Goal: Communication & Community: Answer question/provide support

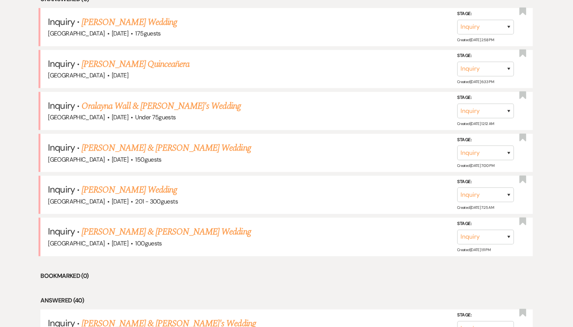
scroll to position [362, 0]
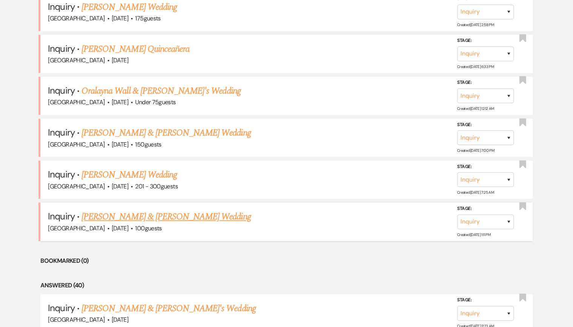
click at [109, 216] on link "[PERSON_NAME] & [PERSON_NAME] Wedding" at bounding box center [165, 217] width 169 height 14
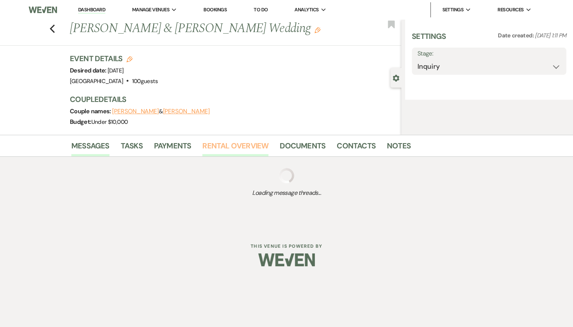
select select "5"
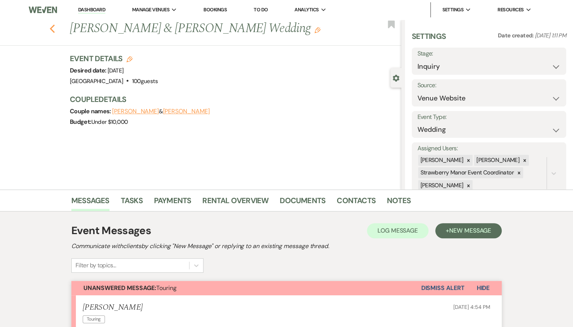
click at [55, 29] on icon "Previous" at bounding box center [52, 28] width 6 height 9
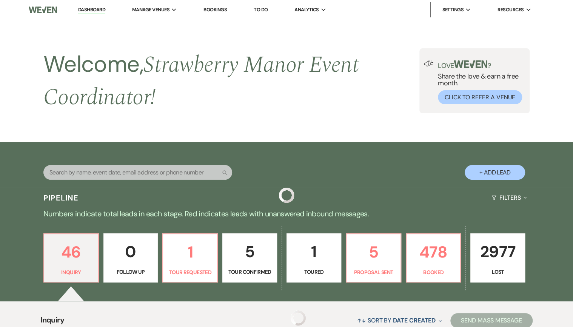
scroll to position [362, 0]
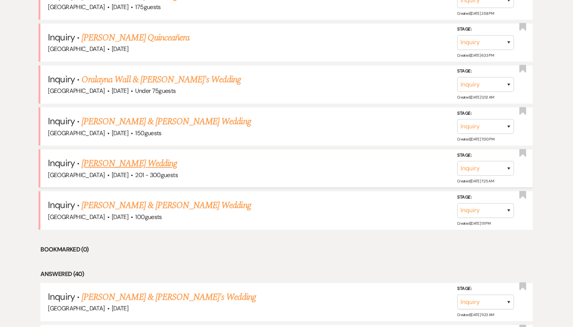
click at [118, 161] on link "[PERSON_NAME] Wedding" at bounding box center [128, 164] width 95 height 14
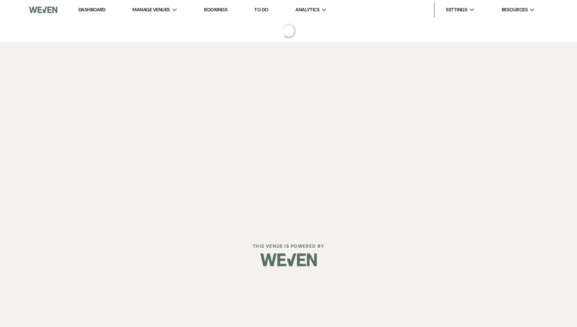
select select "2"
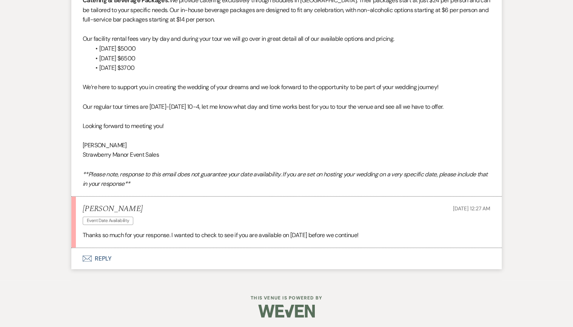
scroll to position [896, 0]
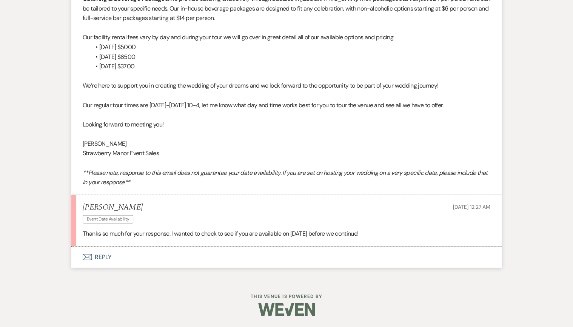
click at [103, 258] on button "Envelope Reply" at bounding box center [286, 256] width 430 height 21
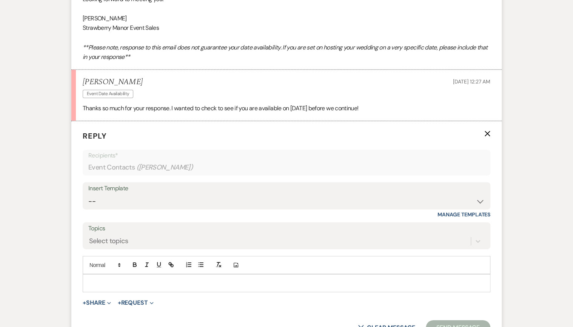
scroll to position [1040, 0]
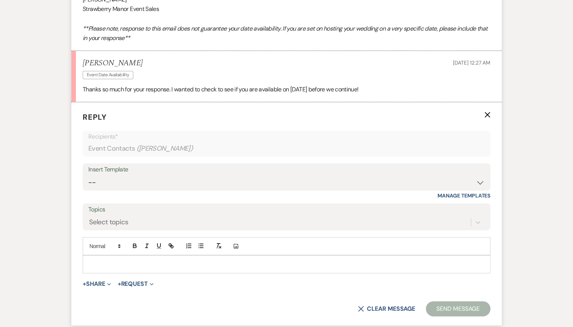
click at [111, 260] on p at bounding box center [286, 264] width 395 height 8
click at [235, 171] on div "Insert Template" at bounding box center [286, 169] width 396 height 11
click at [482, 181] on select "-- Weven Planning Portal Introduction (Booked Events) Private Party Inquiry Res…" at bounding box center [286, 182] width 396 height 15
select select "5781"
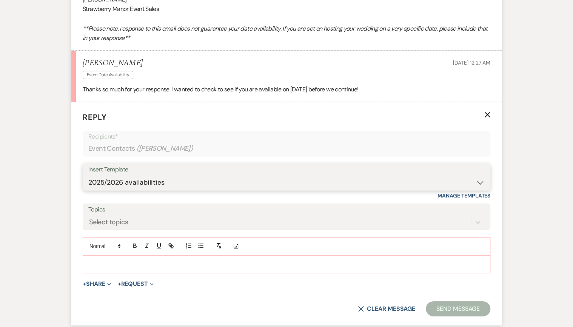
click at [88, 175] on select "-- Weven Planning Portal Introduction (Booked Events) Private Party Inquiry Res…" at bounding box center [286, 182] width 396 height 15
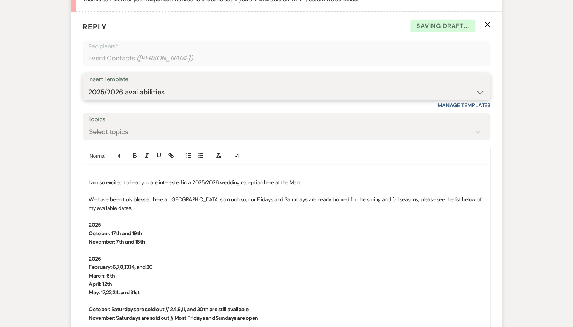
scroll to position [1131, 0]
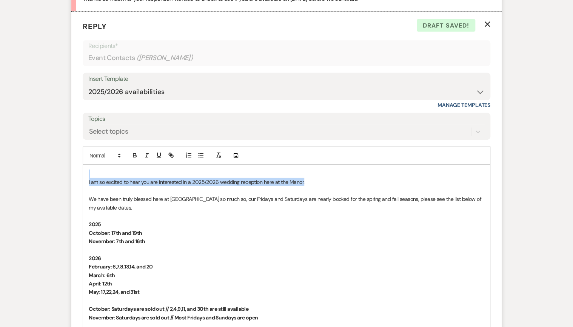
drag, startPoint x: 301, startPoint y: 179, endPoint x: -2, endPoint y: 167, distance: 302.8
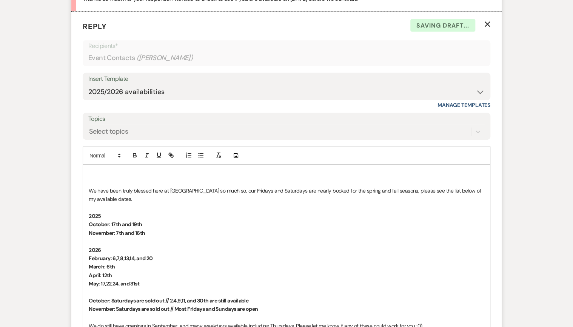
click at [89, 187] on p "We have been truly blessed here at [GEOGRAPHIC_DATA] so much so, our Fridays an…" at bounding box center [286, 194] width 395 height 17
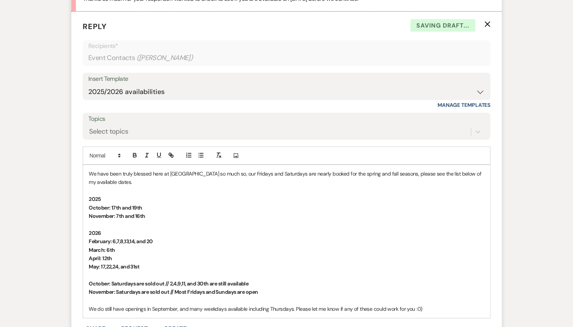
click at [273, 231] on p "2026" at bounding box center [286, 233] width 395 height 8
click at [155, 216] on p "November: 7th and 16th" at bounding box center [286, 216] width 395 height 8
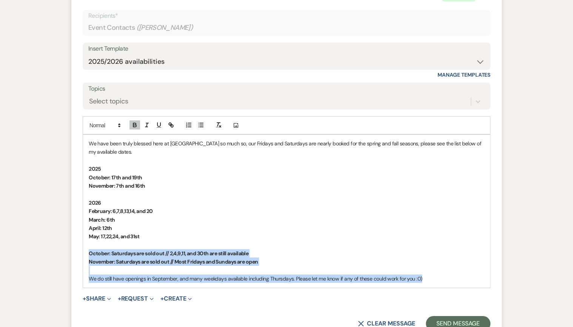
drag, startPoint x: 423, startPoint y: 278, endPoint x: 52, endPoint y: 251, distance: 371.8
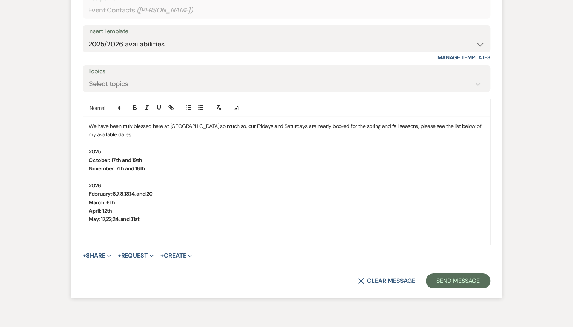
scroll to position [1191, 0]
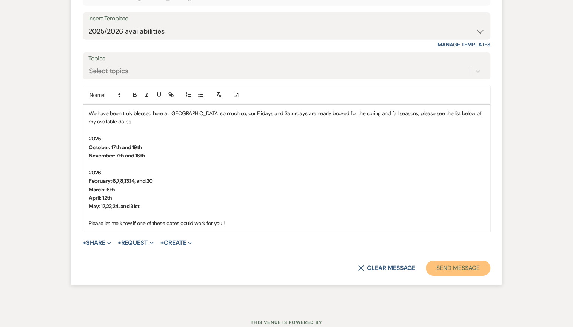
click at [471, 268] on button "Send Message" at bounding box center [458, 267] width 65 height 15
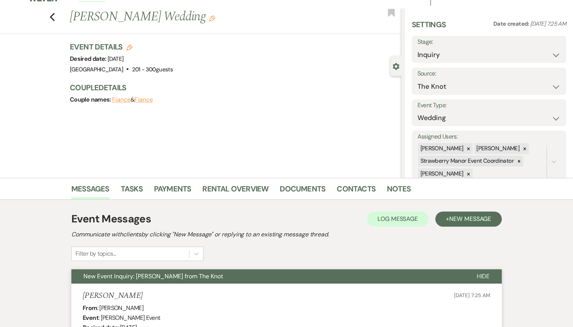
scroll to position [0, 0]
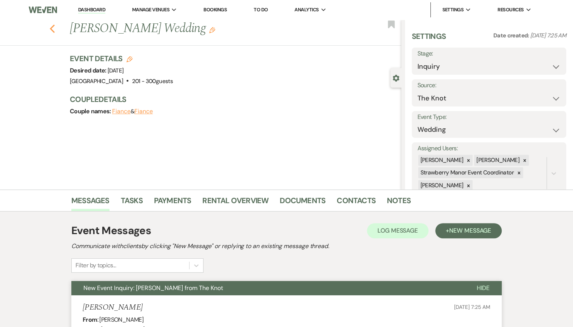
click at [53, 29] on use "button" at bounding box center [52, 29] width 5 height 8
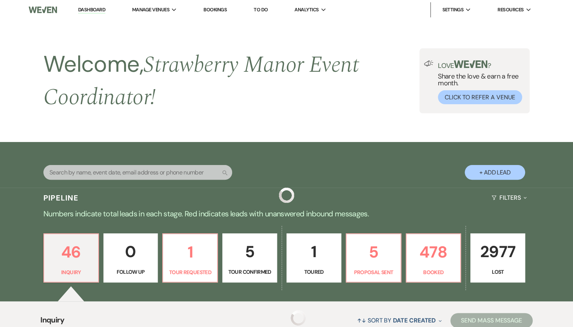
scroll to position [362, 0]
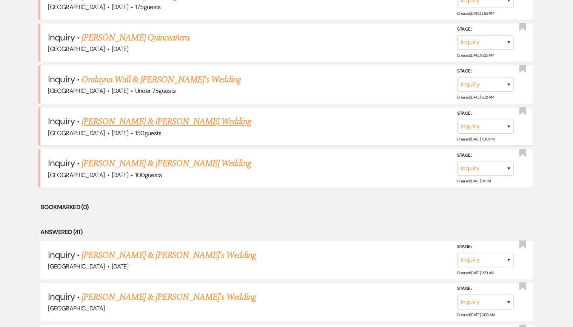
click at [172, 121] on link "[PERSON_NAME] & [PERSON_NAME] Wedding" at bounding box center [165, 122] width 169 height 14
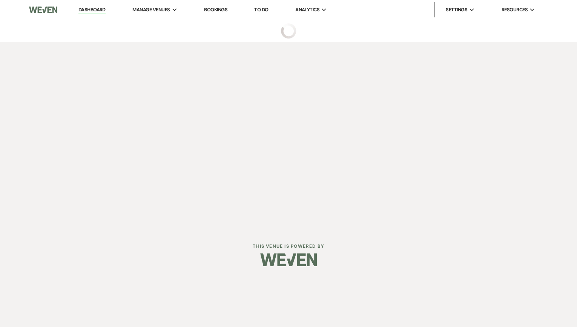
select select "5"
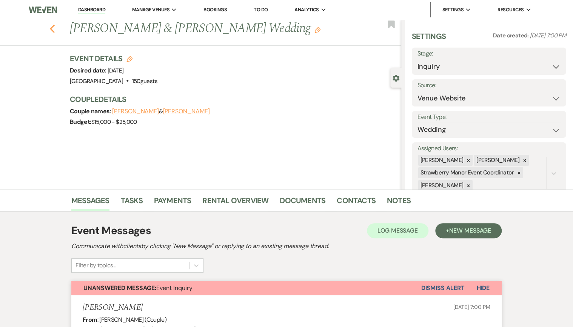
click at [53, 27] on icon "Previous" at bounding box center [52, 28] width 6 height 9
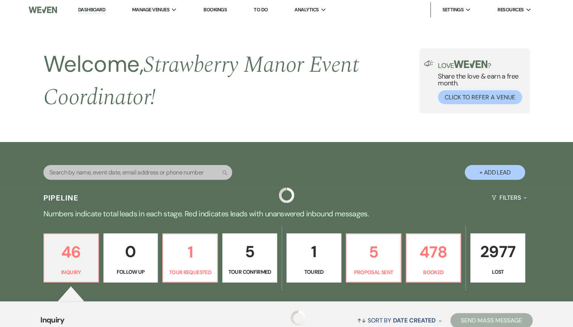
scroll to position [362, 0]
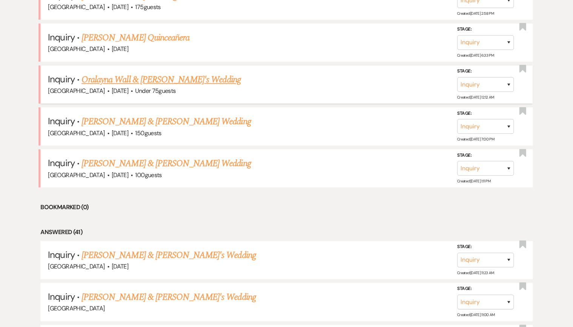
click at [121, 80] on link "Oralayna Wall & [PERSON_NAME]'s Wedding" at bounding box center [160, 80] width 159 height 14
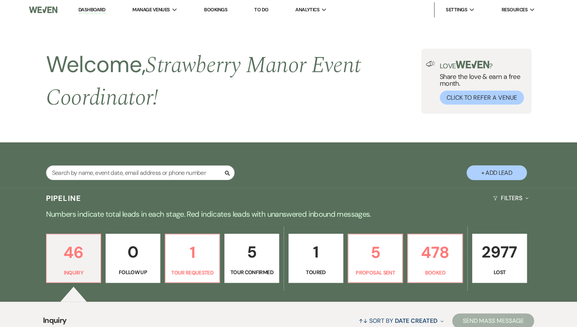
select select "3"
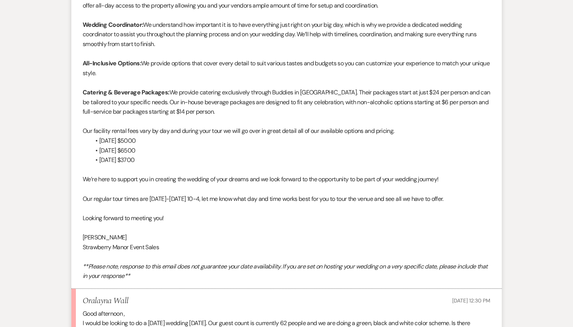
scroll to position [854, 0]
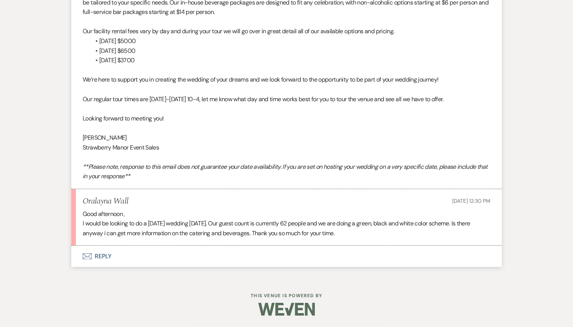
click at [101, 257] on button "Envelope Reply" at bounding box center [286, 256] width 430 height 21
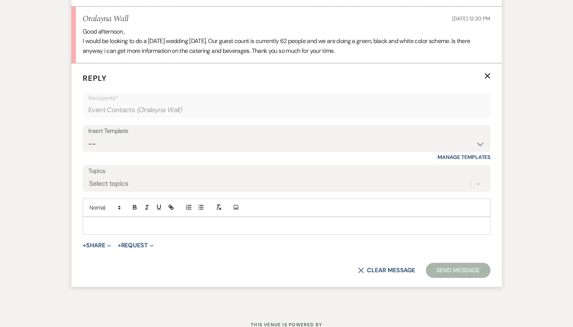
scroll to position [1048, 0]
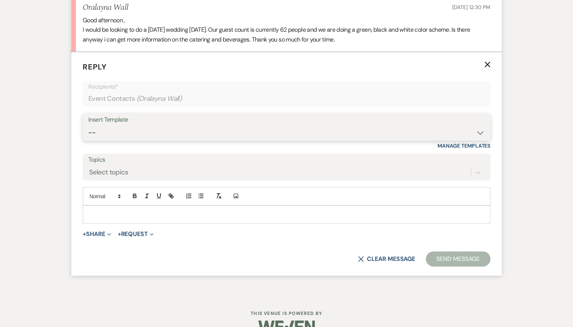
click at [123, 131] on select "-- Weven Planning Portal Introduction (Booked Events) Private Party Inquiry Res…" at bounding box center [286, 132] width 396 height 15
select select "5781"
click at [88, 125] on select "-- Weven Planning Portal Introduction (Booked Events) Private Party Inquiry Res…" at bounding box center [286, 132] width 396 height 15
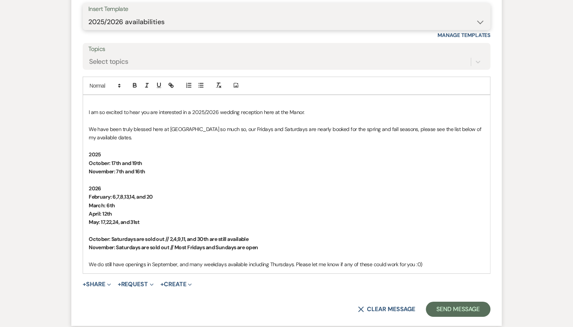
scroll to position [1168, 0]
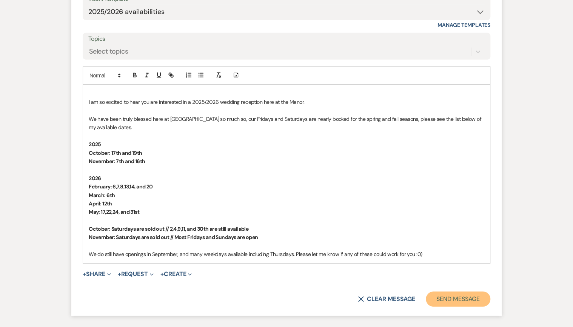
click at [461, 298] on button "Send Message" at bounding box center [458, 298] width 65 height 15
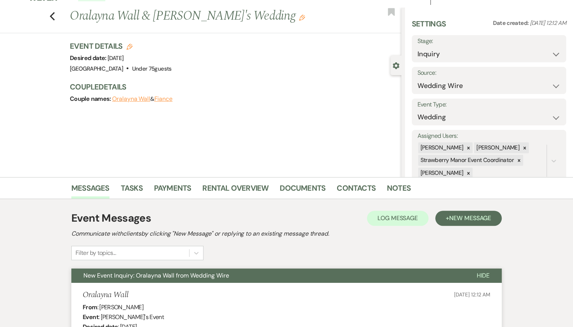
scroll to position [0, 0]
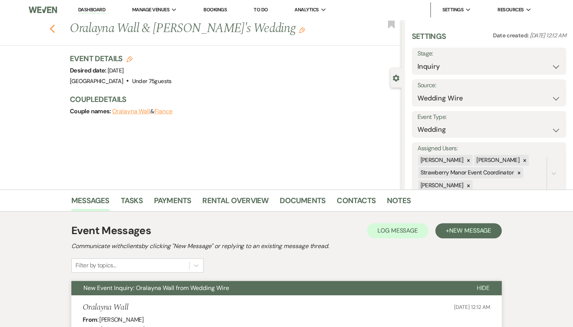
click at [52, 31] on icon "Previous" at bounding box center [52, 28] width 6 height 9
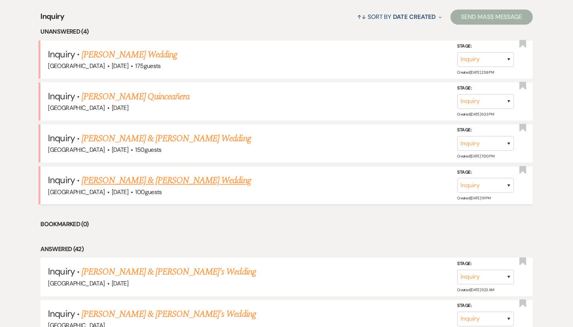
scroll to position [302, 0]
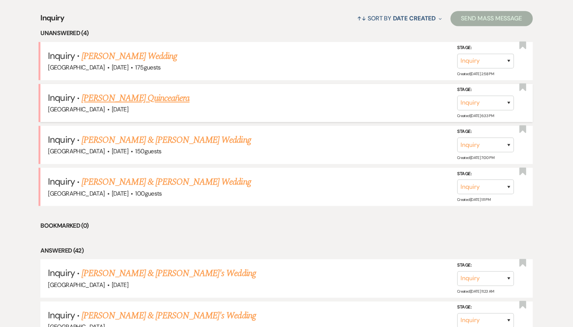
click at [100, 98] on link "[PERSON_NAME] Quinceañera" at bounding box center [135, 98] width 108 height 14
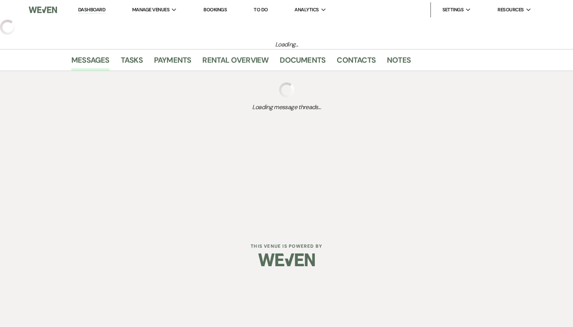
select select "5"
select select "15"
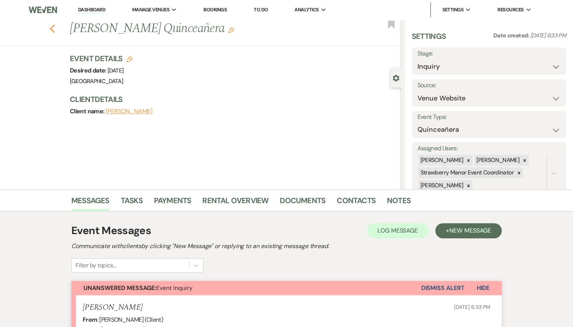
click at [53, 30] on icon "Previous" at bounding box center [52, 28] width 6 height 9
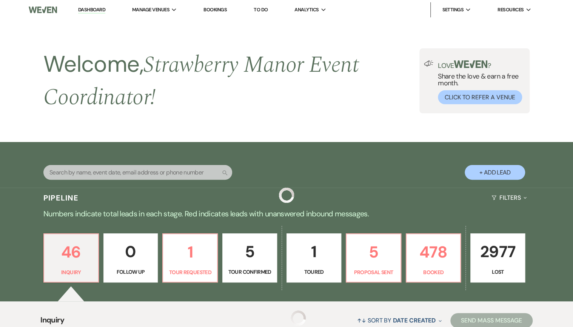
scroll to position [302, 0]
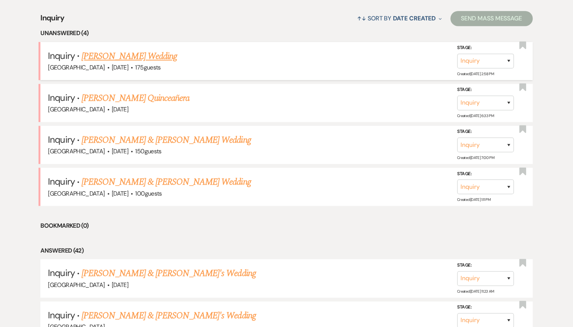
click at [92, 57] on link "[PERSON_NAME] Wedding" at bounding box center [128, 56] width 95 height 14
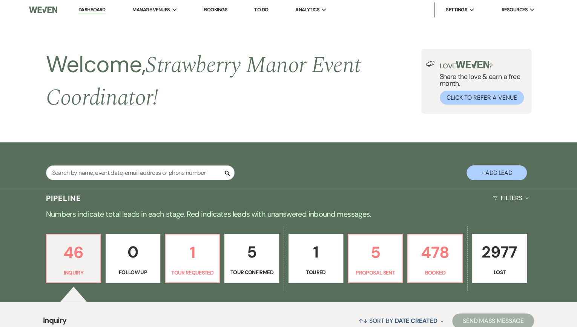
select select "3"
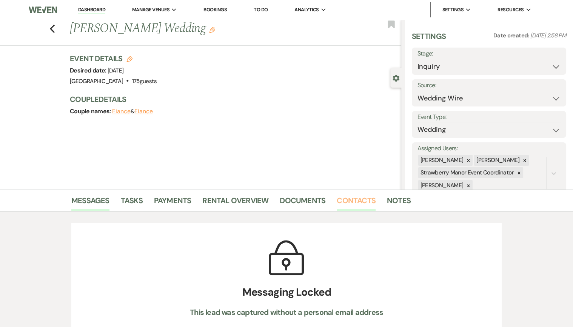
click at [344, 200] on link "Contacts" at bounding box center [356, 202] width 39 height 17
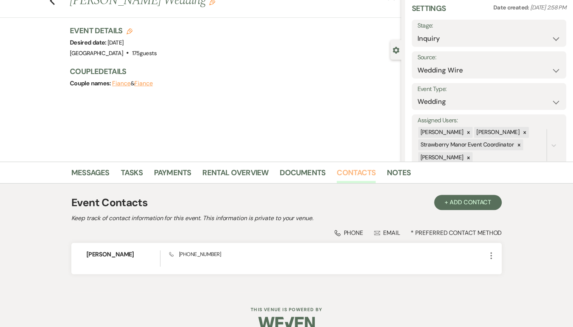
scroll to position [42, 0]
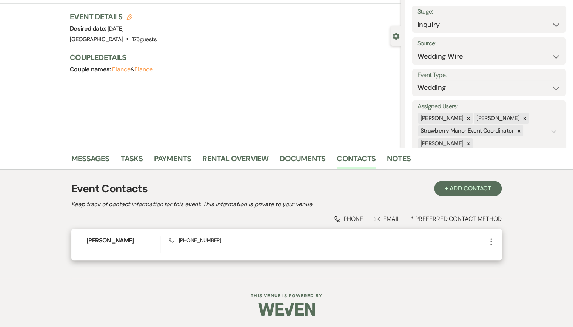
click at [492, 240] on icon "More" at bounding box center [490, 241] width 9 height 9
click at [499, 259] on button "Pencil Edit" at bounding box center [508, 256] width 45 height 13
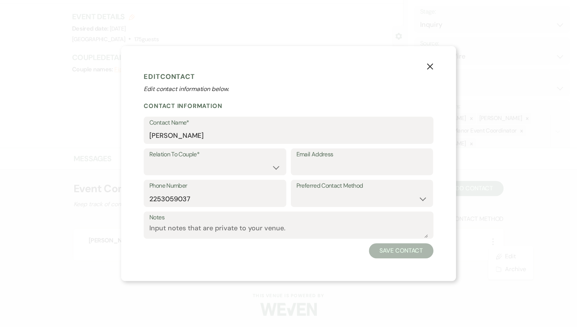
click at [161, 158] on label "Relation To Couple*" at bounding box center [214, 154] width 131 height 11
click at [263, 167] on select "Couple Planner Parent of Couple Family Member Friend Other" at bounding box center [214, 167] width 131 height 15
select select "1"
click at [149, 160] on select "Couple Planner Parent of Couple Family Member Friend Other" at bounding box center [214, 167] width 131 height 15
click at [323, 166] on input "Email Address" at bounding box center [362, 167] width 131 height 15
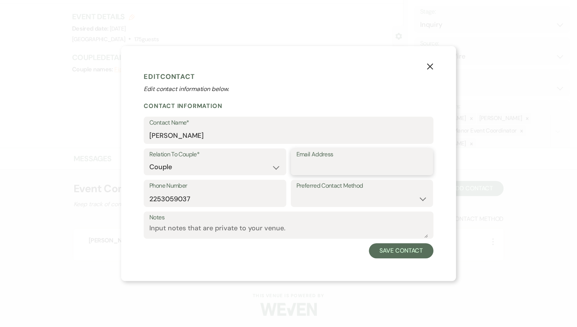
paste input "[EMAIL_ADDRESS][DOMAIN_NAME]"
type input "[EMAIL_ADDRESS][DOMAIN_NAME]"
click at [378, 114] on form "Edit Contact Edit contact information below. Contact Information Contact Name* …" at bounding box center [289, 163] width 290 height 189
click at [418, 199] on select "Email Phone Text" at bounding box center [362, 198] width 131 height 15
select select "email"
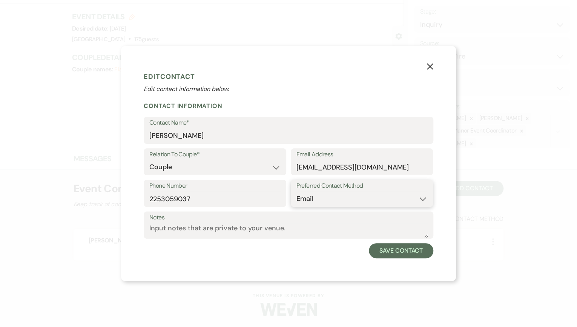
click at [297, 191] on select "Email Phone Text" at bounding box center [362, 198] width 131 height 15
click at [406, 251] on button "Save Contact" at bounding box center [401, 250] width 65 height 15
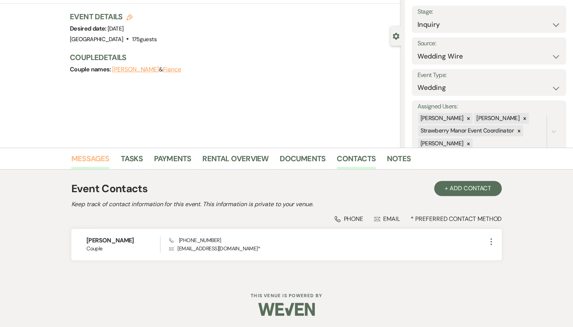
click at [98, 160] on link "Messages" at bounding box center [90, 160] width 38 height 17
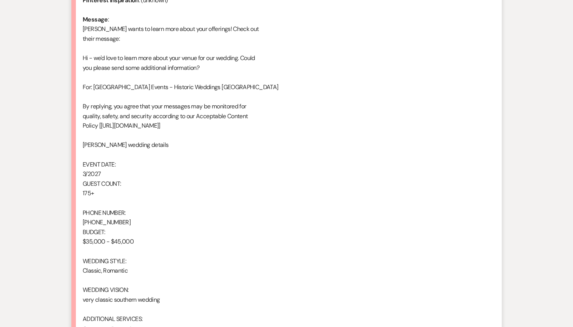
scroll to position [492, 0]
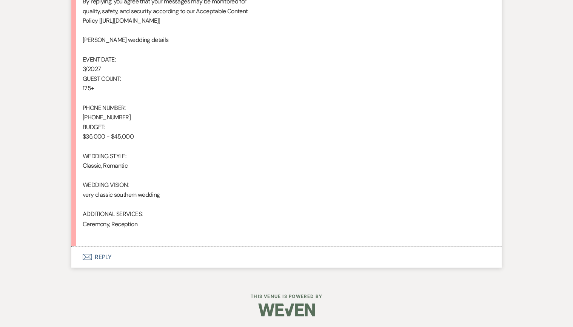
click at [97, 254] on button "Envelope Reply" at bounding box center [286, 256] width 430 height 21
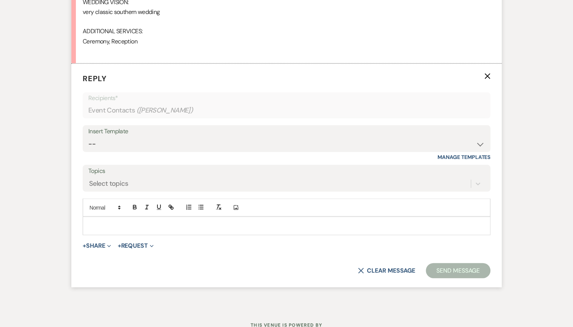
scroll to position [685, 0]
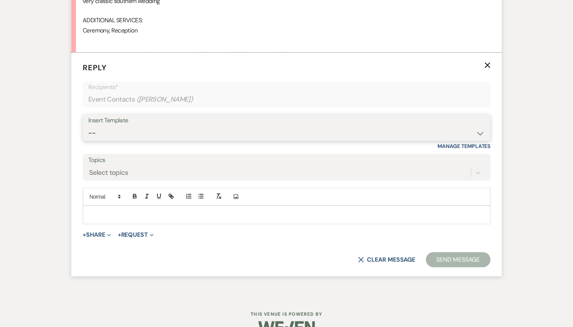
click at [100, 127] on select "-- Weven Planning Portal Introduction (Booked Events) Private Party Inquiry Res…" at bounding box center [286, 132] width 396 height 15
select select "5376"
click at [88, 125] on select "-- Weven Planning Portal Introduction (Booked Events) Private Party Inquiry Res…" at bounding box center [286, 132] width 396 height 15
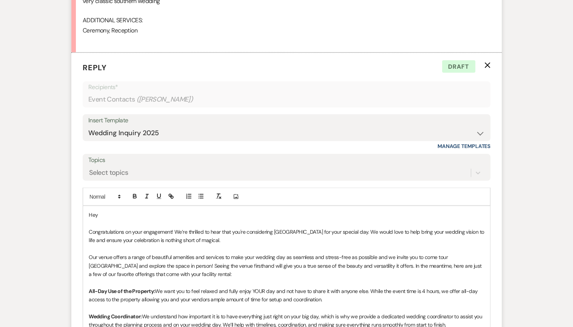
click at [104, 215] on p "Hey" at bounding box center [286, 214] width 395 height 8
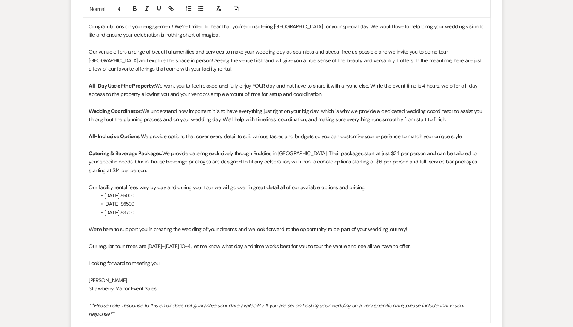
scroll to position [957, 0]
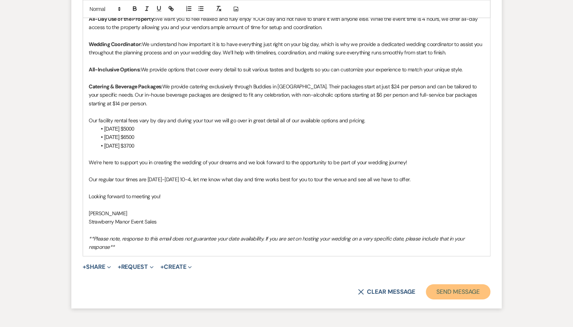
click at [442, 292] on button "Send Message" at bounding box center [458, 291] width 65 height 15
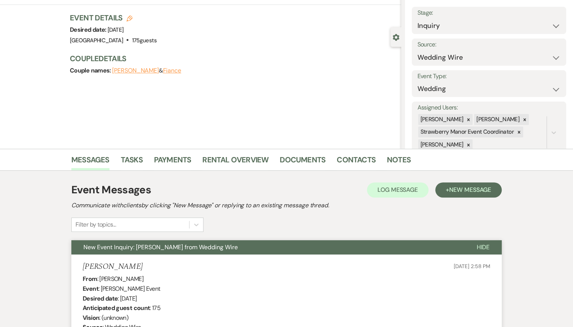
scroll to position [0, 0]
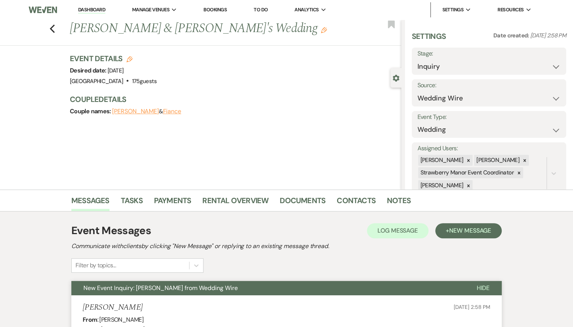
click at [51, 30] on div "Previous [PERSON_NAME] & [PERSON_NAME]'s Wedding Edit Bookmark" at bounding box center [198, 33] width 405 height 26
click at [54, 29] on use "button" at bounding box center [52, 29] width 5 height 8
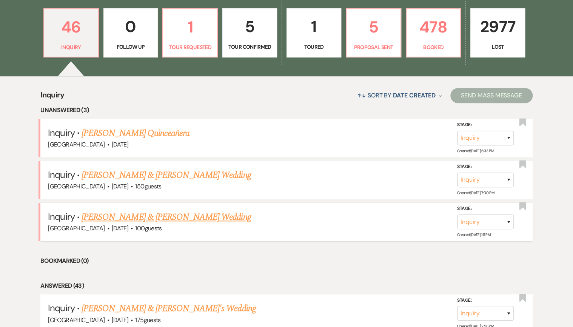
scroll to position [211, 0]
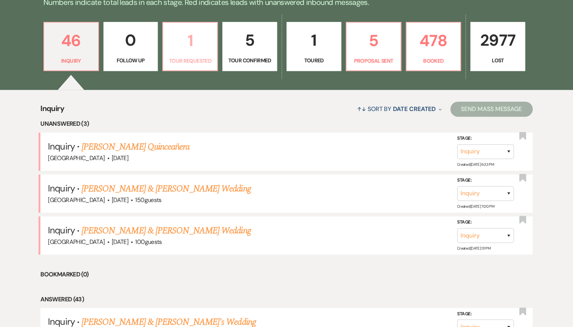
click at [191, 51] on p "1" at bounding box center [189, 40] width 45 height 25
select select "2"
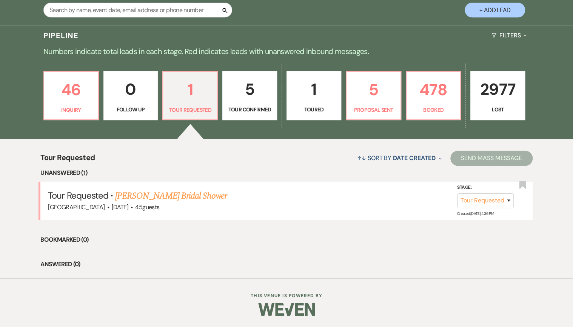
scroll to position [174, 0]
click at [175, 195] on link "[PERSON_NAME] Bridal Shower" at bounding box center [171, 196] width 112 height 14
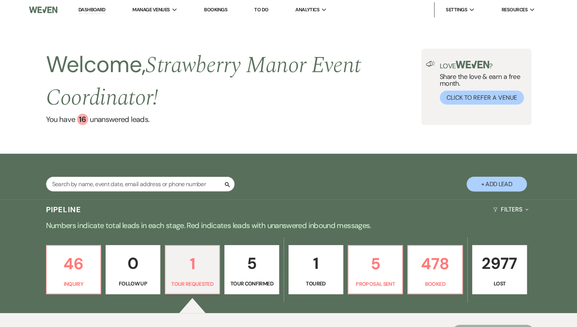
select select "2"
select select "5"
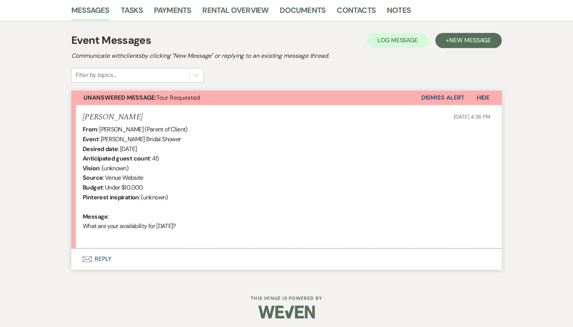
scroll to position [192, 0]
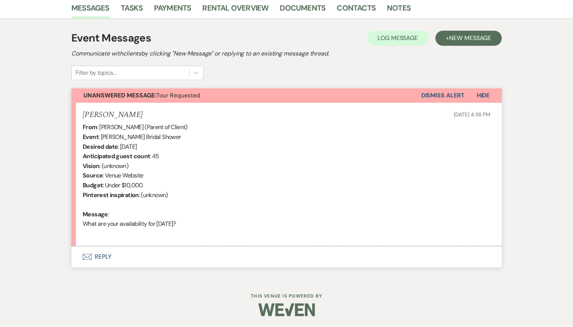
click at [99, 257] on button "Envelope Reply" at bounding box center [286, 256] width 430 height 21
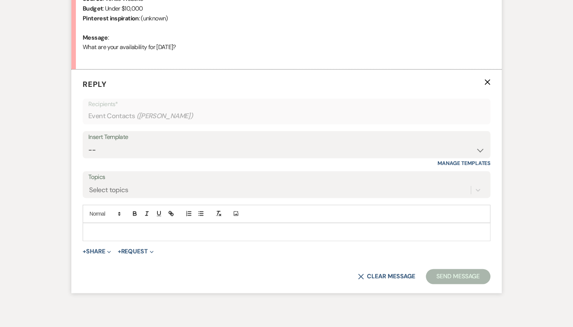
scroll to position [386, 0]
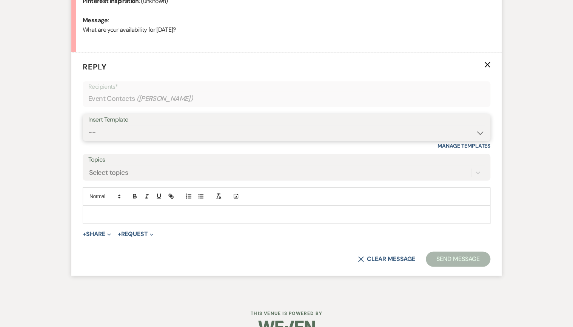
click at [112, 128] on select "-- Weven Planning Portal Introduction (Booked Events) Private Party Inquiry Res…" at bounding box center [286, 132] width 396 height 15
click at [88, 125] on select "-- Weven Planning Portal Introduction (Booked Events) Private Party Inquiry Res…" at bounding box center [286, 132] width 396 height 15
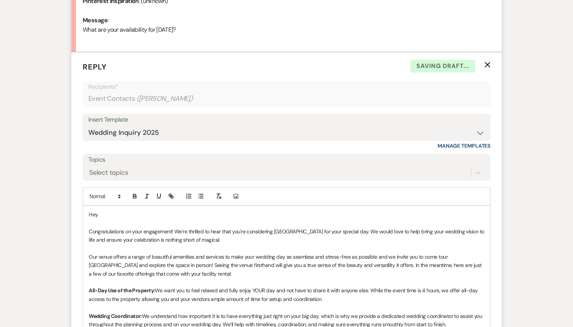
click at [226, 122] on div "Insert Template" at bounding box center [286, 119] width 396 height 11
click at [481, 128] on select "-- Weven Planning Portal Introduction (Booked Events) Private Party Inquiry Res…" at bounding box center [286, 132] width 396 height 15
select select "5781"
click at [88, 125] on select "-- Weven Planning Portal Introduction (Booked Events) Private Party Inquiry Res…" at bounding box center [286, 132] width 396 height 15
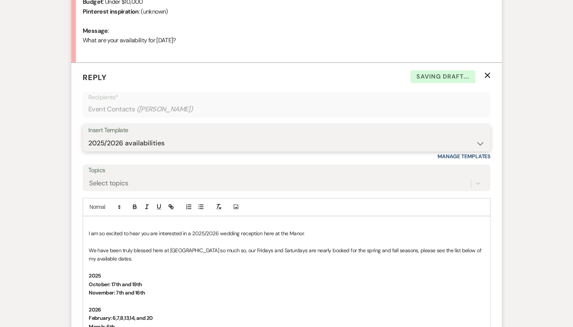
scroll to position [477, 0]
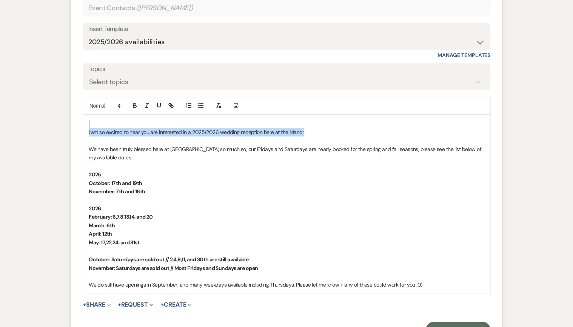
drag, startPoint x: 307, startPoint y: 131, endPoint x: 33, endPoint y: 128, distance: 273.5
click at [33, 127] on div "Messages Tasks Payments Rental Overview Documents Contacts Notes Event Messages…" at bounding box center [286, 39] width 573 height 653
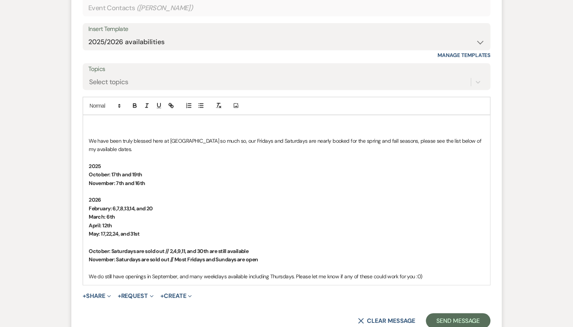
click at [89, 138] on p "We have been truly blessed here at [GEOGRAPHIC_DATA] so much so, our Fridays an…" at bounding box center [286, 145] width 395 height 17
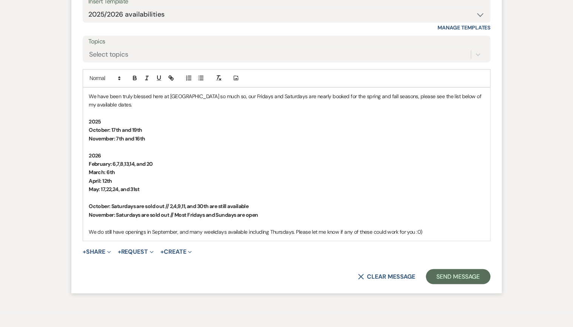
scroll to position [507, 0]
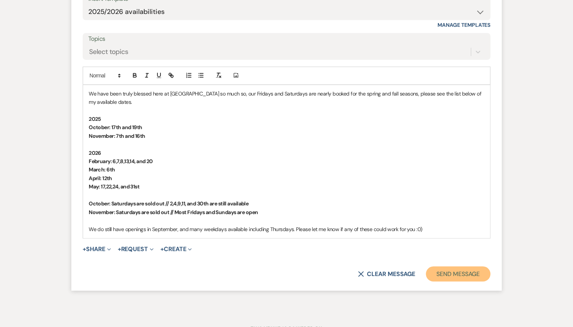
click at [451, 277] on button "Send Message" at bounding box center [458, 273] width 65 height 15
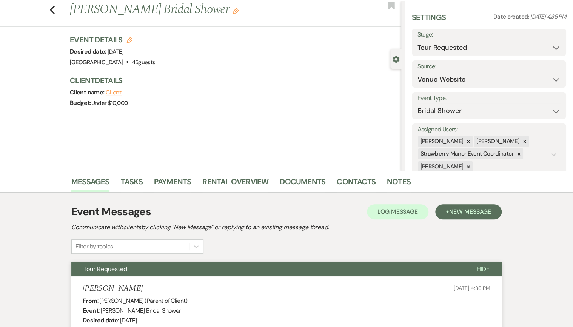
scroll to position [0, 0]
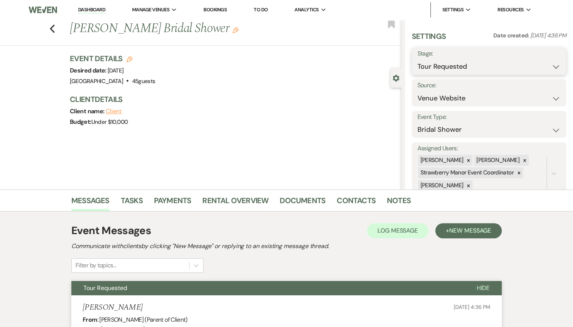
click at [549, 65] on select "Inquiry Follow Up Tour Requested Tour Confirmed Toured Proposal Sent Booked Lost" at bounding box center [488, 66] width 143 height 15
select select "1"
click at [417, 59] on select "Inquiry Follow Up Tour Requested Tour Confirmed Toured Proposal Sent Booked Lost" at bounding box center [488, 66] width 143 height 15
click at [549, 61] on button "Save" at bounding box center [550, 61] width 32 height 15
click at [54, 30] on use "button" at bounding box center [52, 29] width 5 height 8
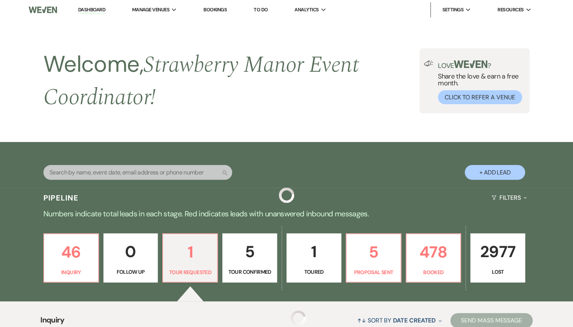
scroll to position [98, 0]
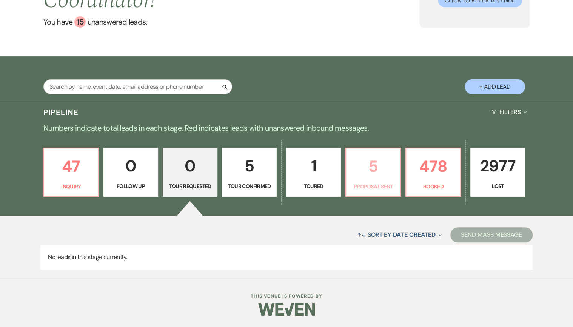
click at [373, 177] on p "5" at bounding box center [372, 166] width 45 height 25
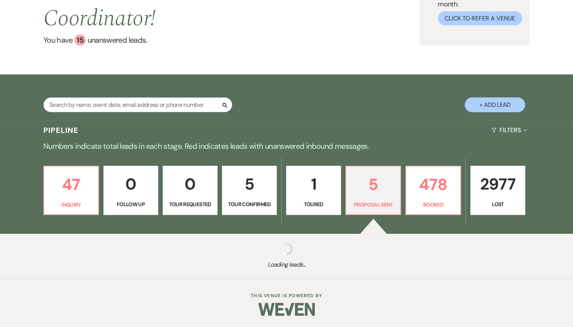
select select "6"
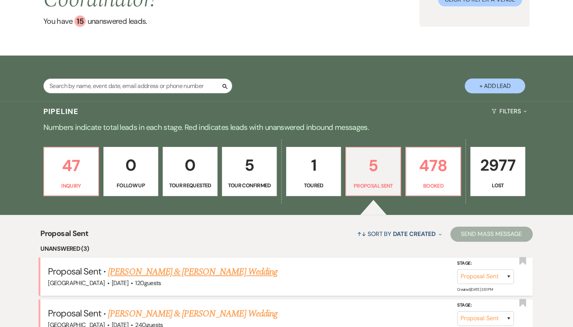
scroll to position [249, 0]
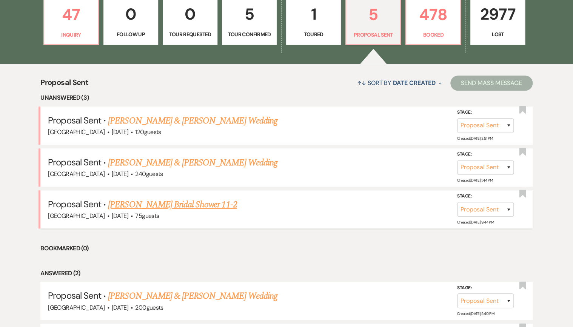
click at [185, 205] on link "[PERSON_NAME] Bridal Shower 11-2" at bounding box center [172, 205] width 129 height 14
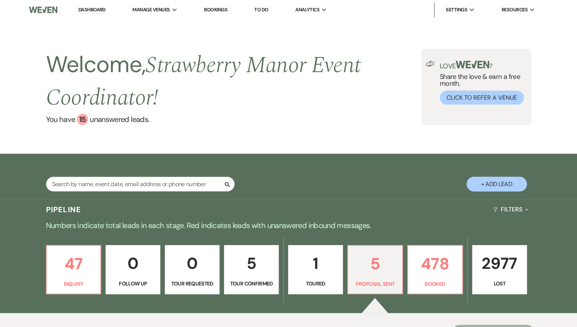
select select "6"
select select "5"
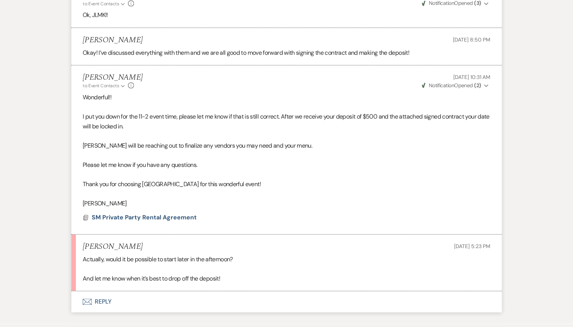
scroll to position [1608, 0]
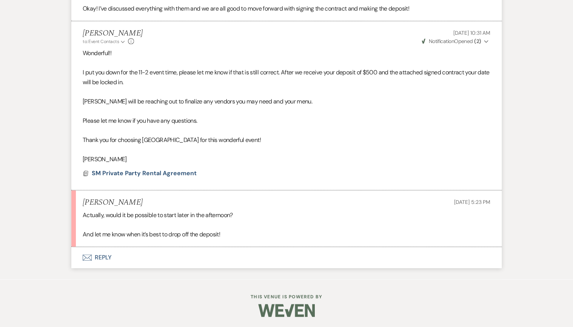
click at [99, 254] on button "Envelope Reply" at bounding box center [286, 257] width 430 height 21
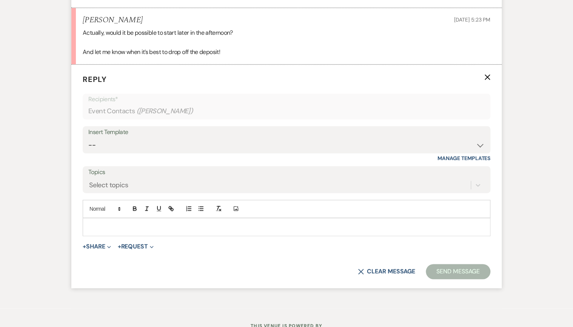
scroll to position [1802, 0]
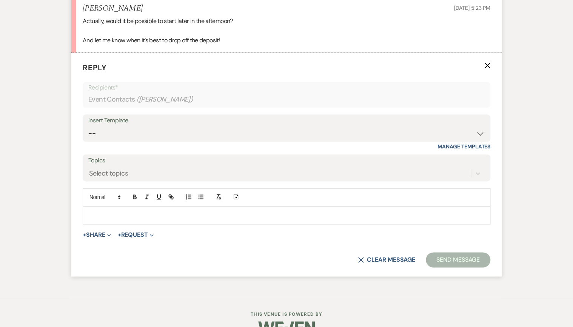
click at [123, 206] on div at bounding box center [286, 214] width 407 height 17
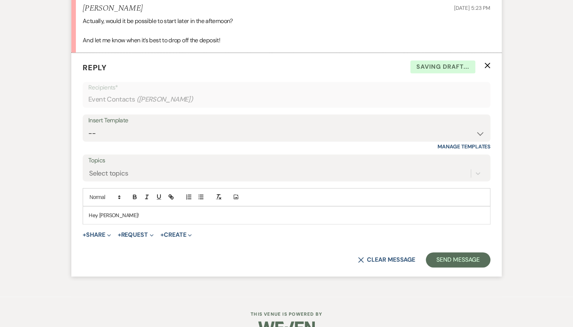
click at [123, 213] on p "Hey [PERSON_NAME]!" at bounding box center [286, 215] width 395 height 8
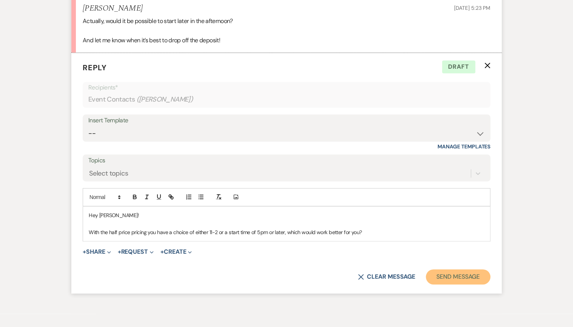
click at [442, 270] on button "Send Message" at bounding box center [458, 276] width 65 height 15
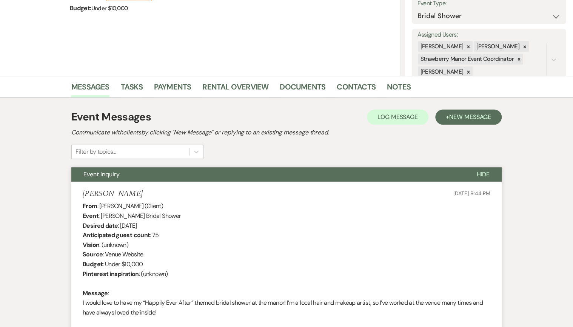
scroll to position [0, 0]
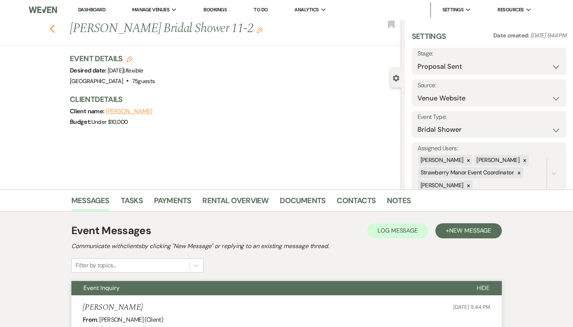
click at [54, 26] on icon "Previous" at bounding box center [52, 28] width 6 height 9
select select "6"
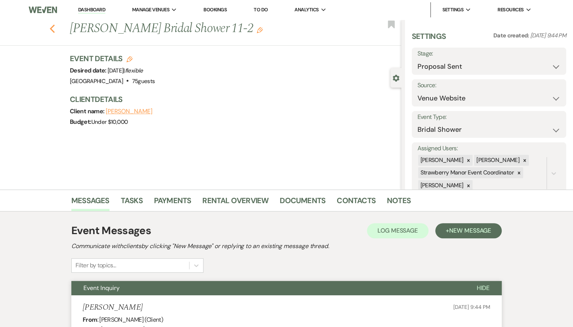
select select "6"
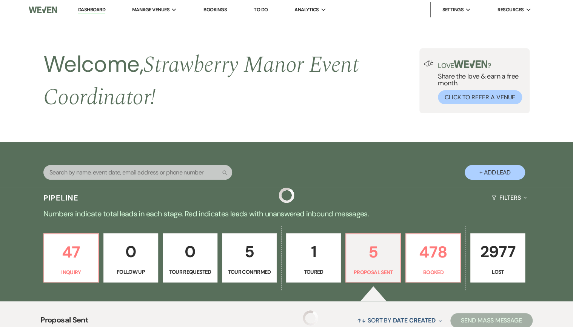
scroll to position [249, 0]
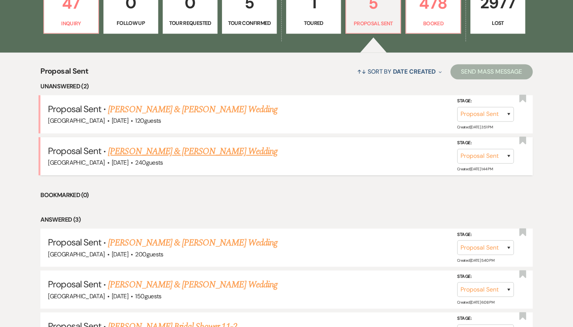
click at [235, 149] on link "[PERSON_NAME] & [PERSON_NAME] Wedding" at bounding box center [192, 151] width 169 height 14
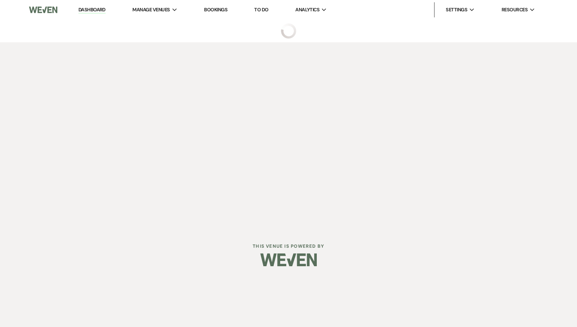
select select "6"
select select "5"
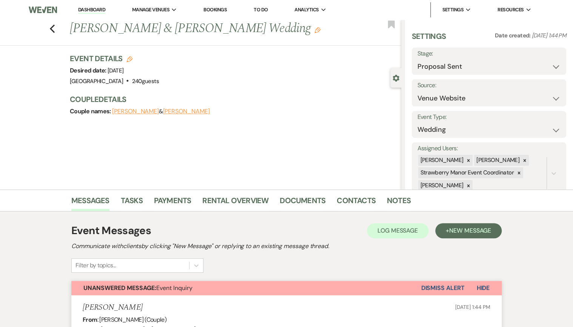
click at [51, 31] on div "Previous [PERSON_NAME] & [PERSON_NAME] Wedding Edit Bookmark" at bounding box center [198, 33] width 405 height 26
click at [54, 26] on use "button" at bounding box center [52, 29] width 5 height 8
select select "6"
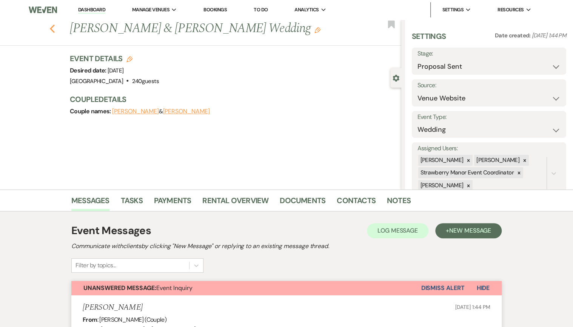
select select "6"
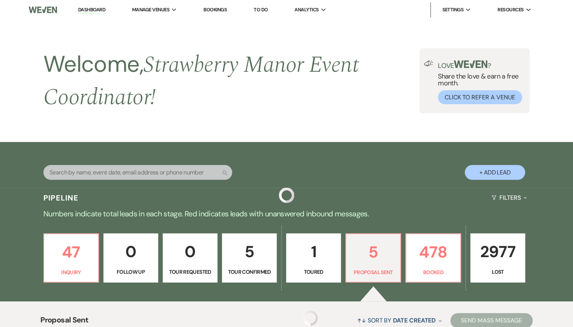
scroll to position [249, 0]
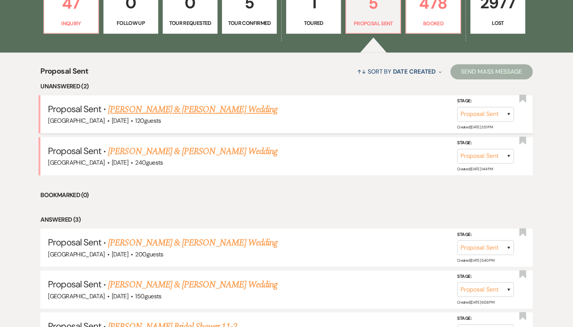
click at [226, 107] on link "[PERSON_NAME] & [PERSON_NAME] Wedding" at bounding box center [192, 110] width 169 height 14
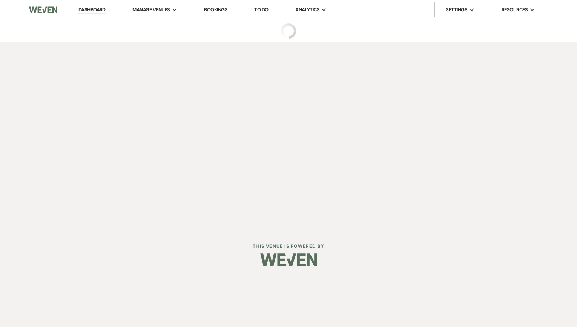
select select "6"
select select "5"
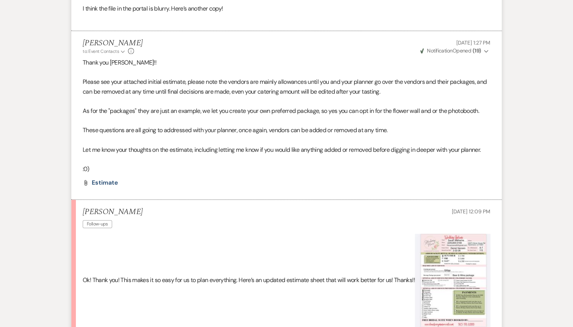
scroll to position [1659, 0]
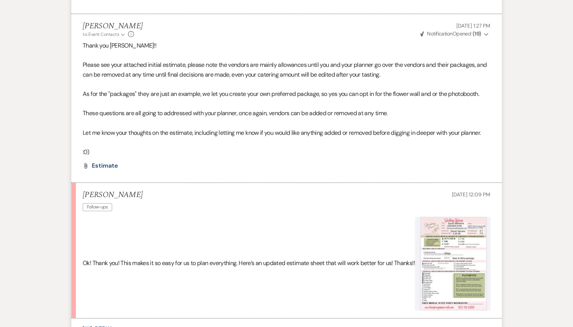
drag, startPoint x: 113, startPoint y: 270, endPoint x: 311, endPoint y: 199, distance: 210.4
click at [313, 199] on div "[PERSON_NAME] Follow-ups [DATE] 12:09 PM" at bounding box center [286, 201] width 407 height 23
click at [95, 169] on span "Estimate" at bounding box center [105, 165] width 26 height 8
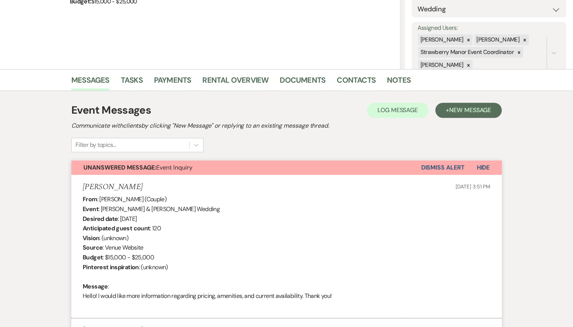
scroll to position [0, 0]
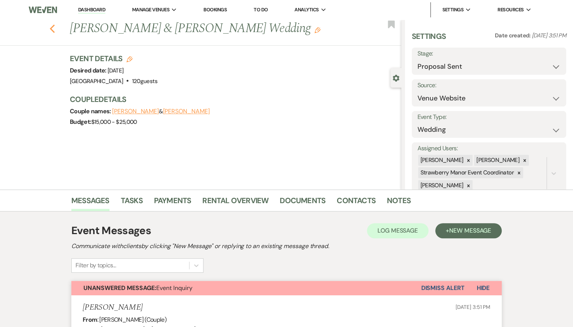
click at [53, 29] on use "button" at bounding box center [52, 29] width 5 height 8
select select "6"
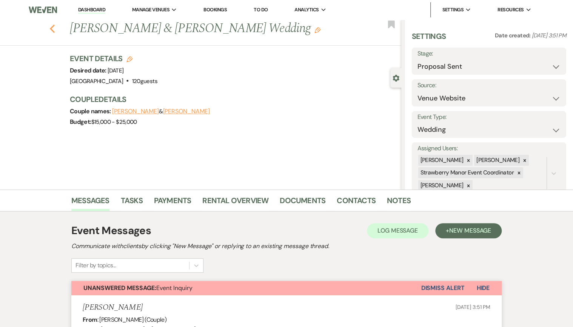
select select "6"
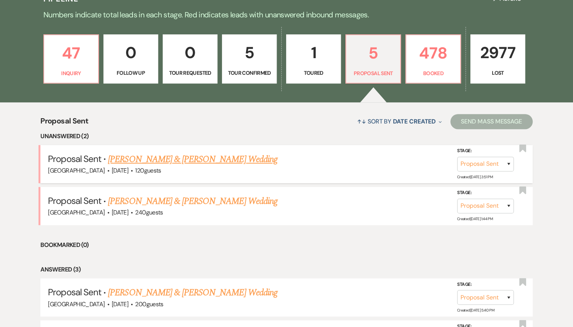
scroll to position [188, 0]
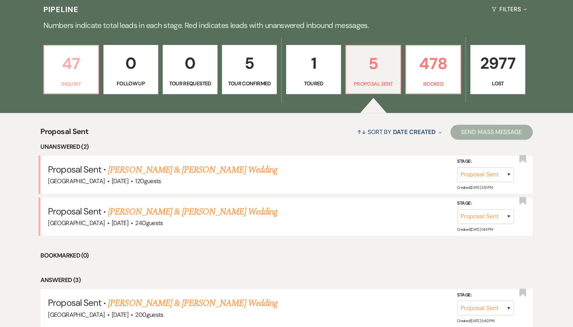
click at [89, 76] on p "47" at bounding box center [71, 63] width 45 height 25
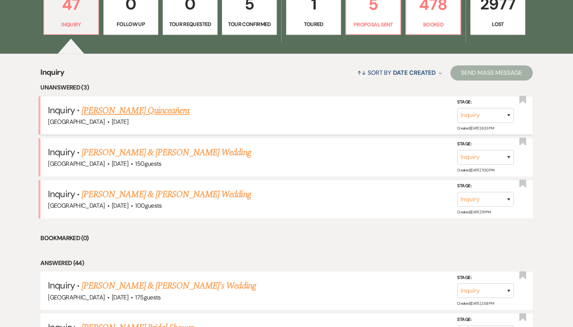
scroll to position [249, 0]
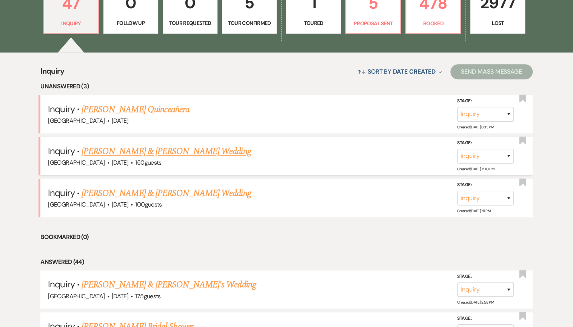
click at [128, 152] on link "[PERSON_NAME] & [PERSON_NAME] Wedding" at bounding box center [165, 151] width 169 height 14
select select "5"
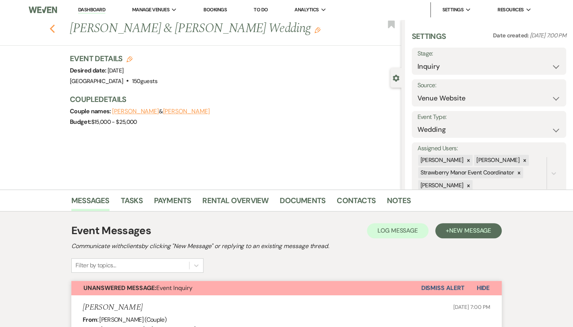
click at [54, 28] on use "button" at bounding box center [52, 29] width 5 height 8
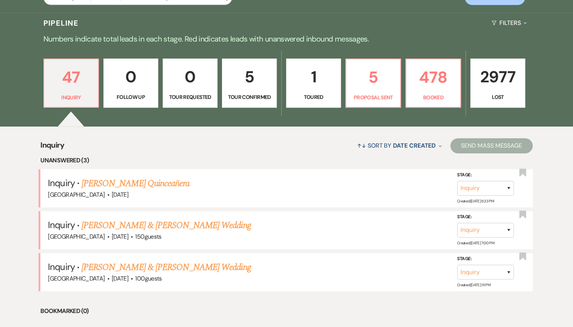
scroll to position [158, 0]
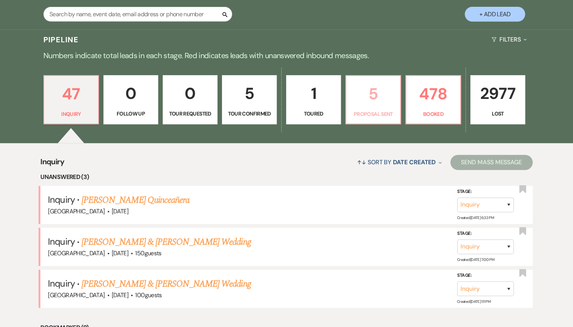
click at [375, 106] on p "5" at bounding box center [372, 93] width 45 height 25
select select "6"
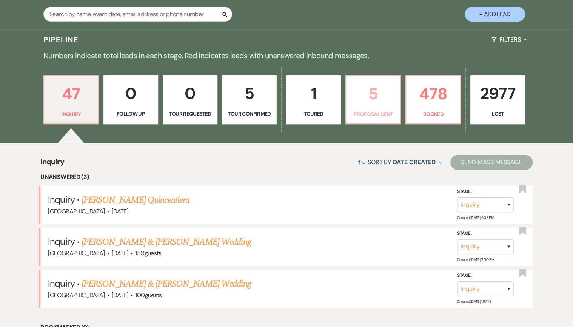
select select "6"
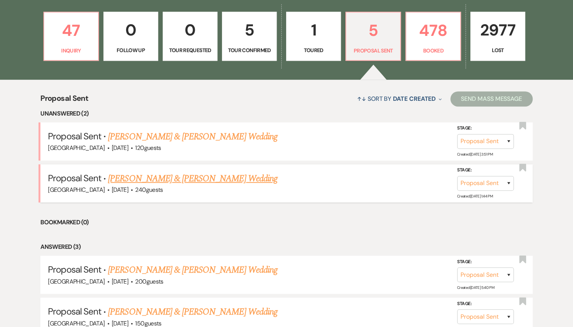
scroll to position [309, 0]
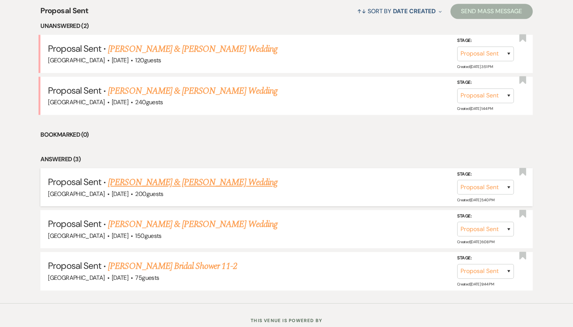
click at [230, 180] on link "[PERSON_NAME] & [PERSON_NAME] Wedding" at bounding box center [192, 182] width 169 height 14
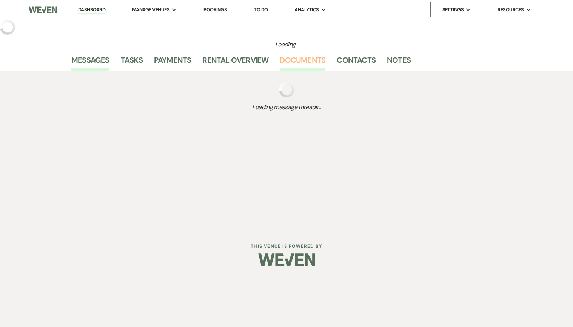
select select "6"
select select "5"
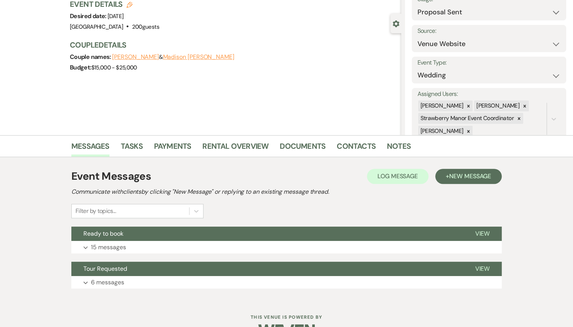
scroll to position [75, 0]
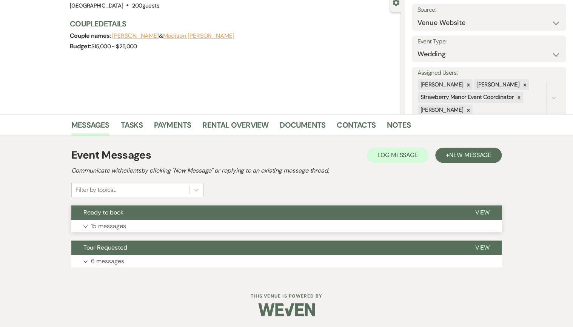
click at [475, 212] on span "View" at bounding box center [482, 212] width 15 height 8
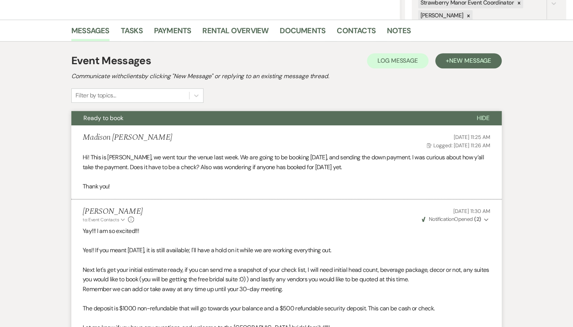
scroll to position [106, 0]
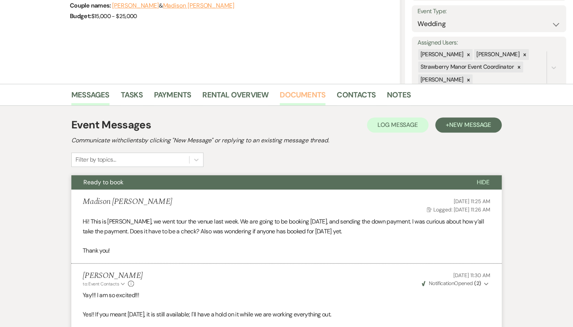
click at [299, 91] on link "Documents" at bounding box center [303, 97] width 46 height 17
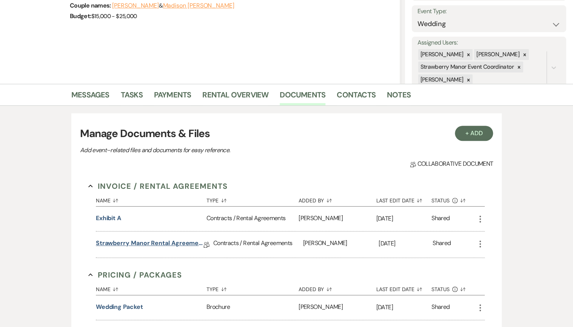
click at [131, 241] on link "Strawberry Manor Rental Agreement - Wedding" at bounding box center [150, 244] width 108 height 12
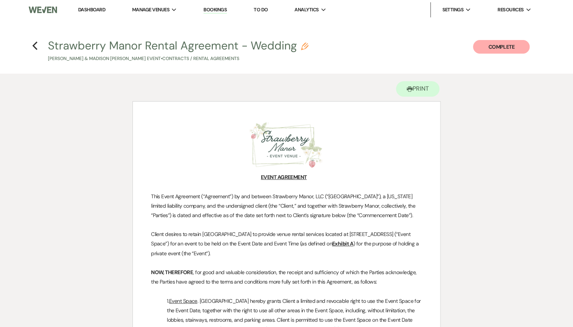
click at [85, 9] on link "Dashboard" at bounding box center [91, 9] width 27 height 6
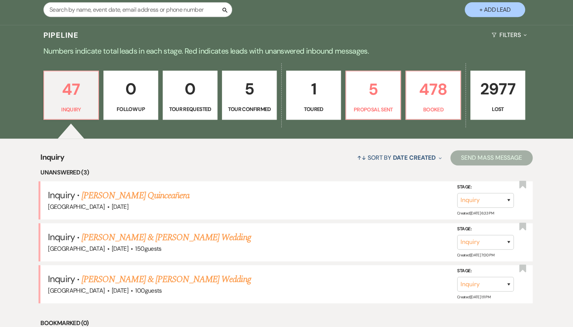
scroll to position [272, 0]
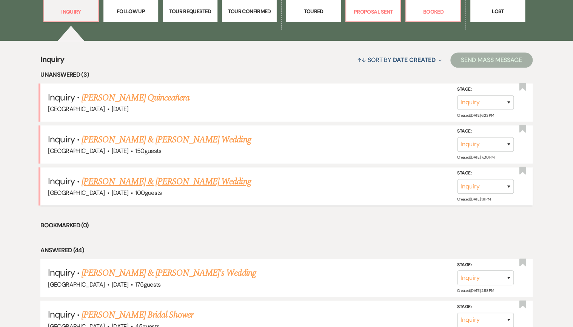
click at [102, 183] on link "[PERSON_NAME] & [PERSON_NAME] Wedding" at bounding box center [165, 182] width 169 height 14
select select "5"
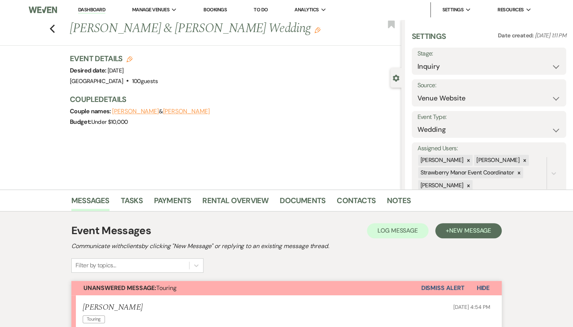
drag, startPoint x: 277, startPoint y: 26, endPoint x: 69, endPoint y: 27, distance: 208.6
click at [69, 27] on div "Previous [PERSON_NAME] & [PERSON_NAME] Wedding Edit" at bounding box center [233, 29] width 335 height 18
copy h1 "[PERSON_NAME] & [PERSON_NAME] Wedding"
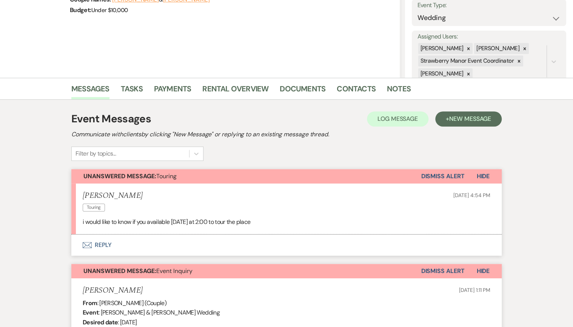
scroll to position [151, 0]
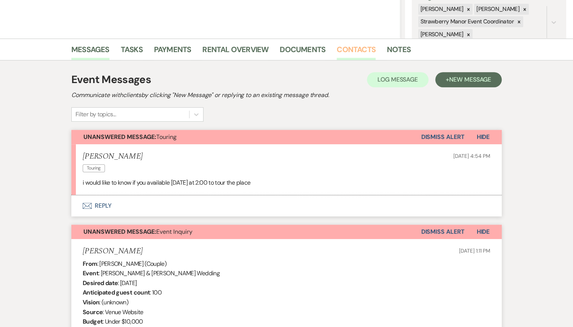
click at [360, 47] on link "Contacts" at bounding box center [356, 51] width 39 height 17
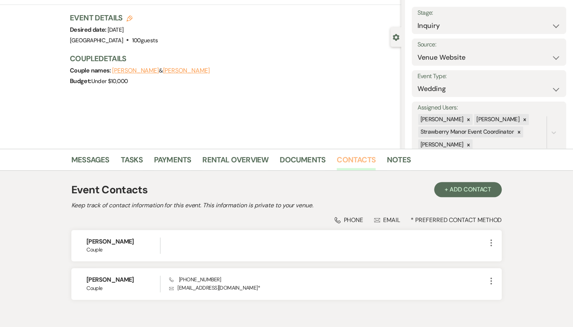
scroll to position [80, 0]
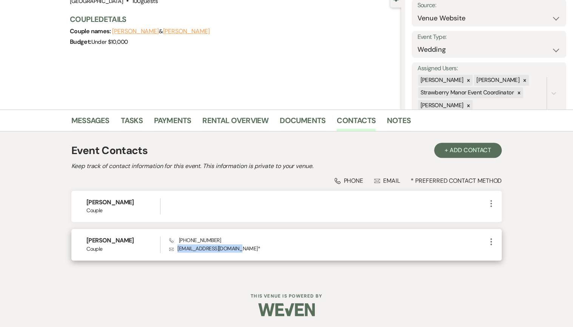
drag, startPoint x: 235, startPoint y: 249, endPoint x: 178, endPoint y: 248, distance: 57.0
click at [178, 248] on p "Envelope [EMAIL_ADDRESS][DOMAIN_NAME] *" at bounding box center [327, 248] width 317 height 8
copy p "[EMAIL_ADDRESS][DOMAIN_NAME]"
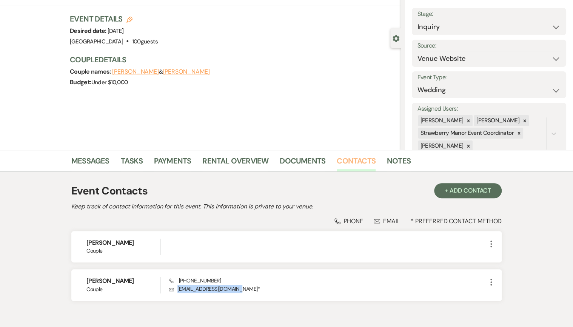
scroll to position [0, 0]
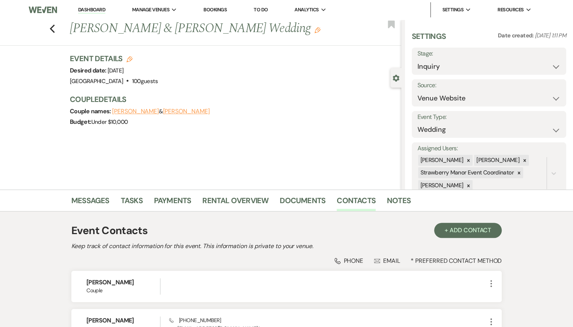
drag, startPoint x: 217, startPoint y: 138, endPoint x: 224, endPoint y: 161, distance: 23.7
click at [217, 138] on div "Previous [PERSON_NAME] & [PERSON_NAME] Wedding Edit Bookmark Gear Settings Sett…" at bounding box center [200, 105] width 401 height 170
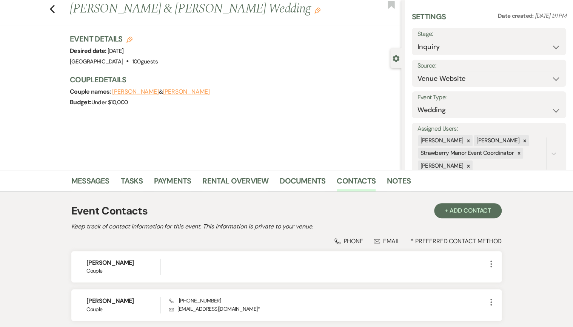
scroll to position [20, 0]
click at [81, 181] on link "Messages" at bounding box center [90, 183] width 38 height 17
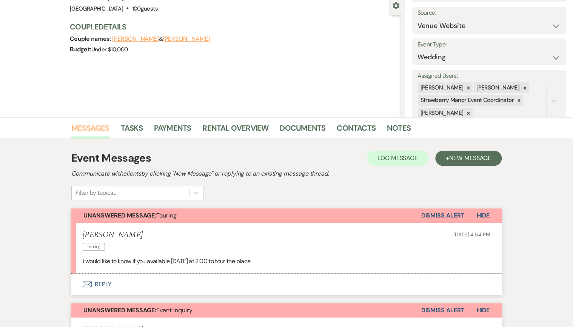
scroll to position [110, 0]
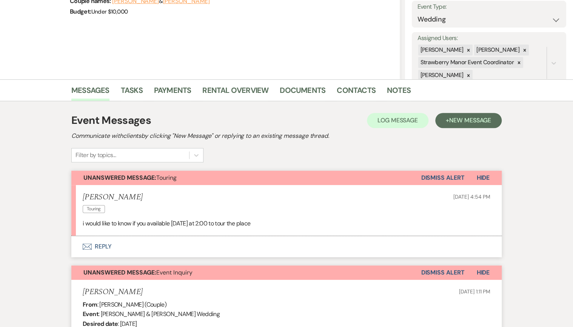
click at [104, 246] on button "Envelope Reply" at bounding box center [286, 246] width 430 height 21
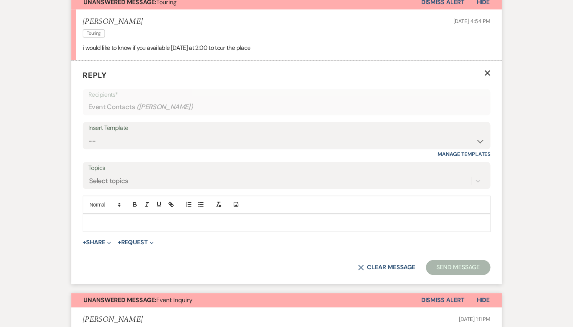
scroll to position [294, 0]
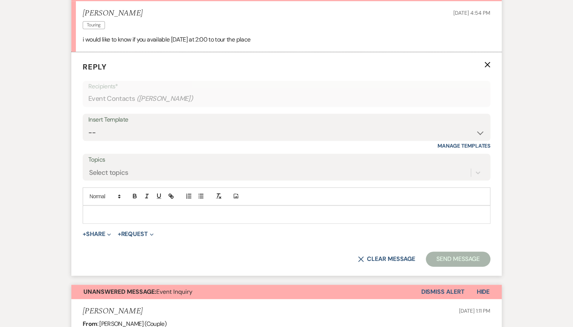
click at [128, 213] on p at bounding box center [286, 214] width 395 height 8
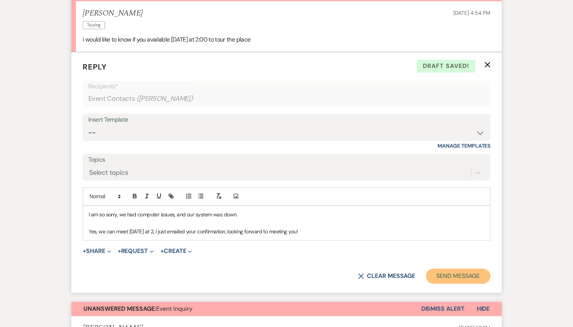
click at [470, 274] on button "Send Message" at bounding box center [458, 275] width 65 height 15
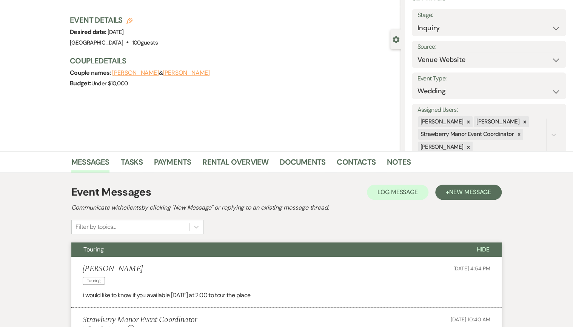
scroll to position [0, 0]
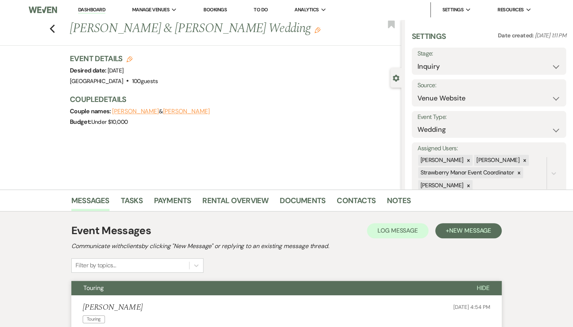
click at [556, 65] on div "Stage: Inquiry Follow Up Tour Requested Tour Confirmed Toured Proposal Sent Boo…" at bounding box center [489, 61] width 154 height 27
click at [549, 62] on select "Inquiry Follow Up Tour Requested Tour Confirmed Toured Proposal Sent Booked Lost" at bounding box center [488, 66] width 143 height 15
select select "4"
click at [417, 59] on select "Inquiry Follow Up Tour Requested Tour Confirmed Toured Proposal Sent Booked Lost" at bounding box center [488, 66] width 143 height 15
click at [550, 61] on button "Save" at bounding box center [550, 61] width 32 height 15
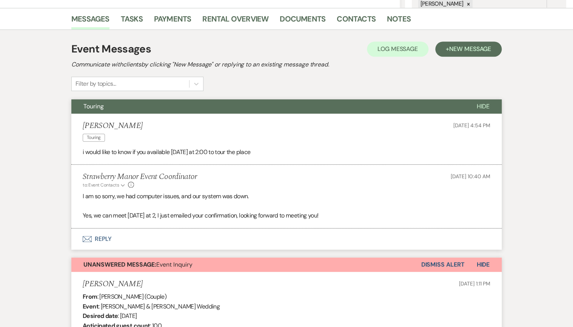
scroll to position [272, 0]
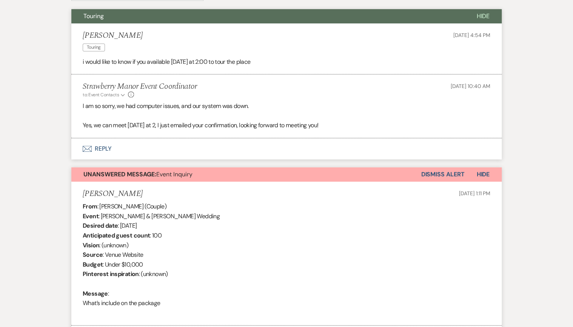
click at [446, 173] on button "Dismiss Alert" at bounding box center [442, 174] width 43 height 14
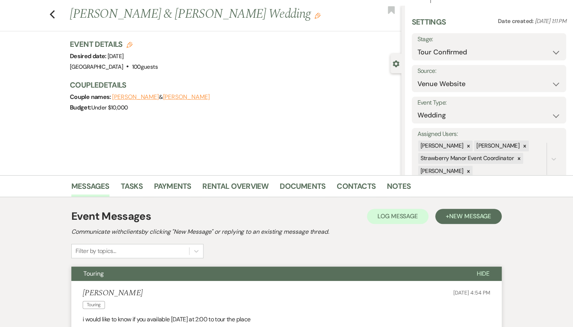
scroll to position [0, 0]
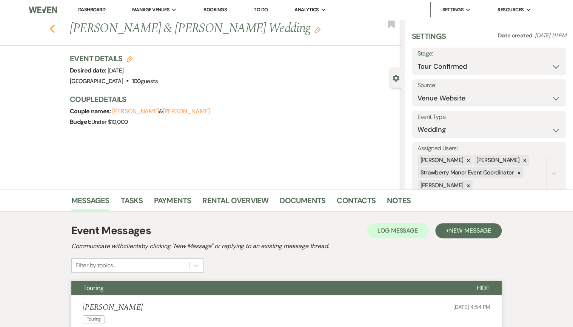
click at [53, 29] on use "button" at bounding box center [52, 29] width 5 height 8
select select "4"
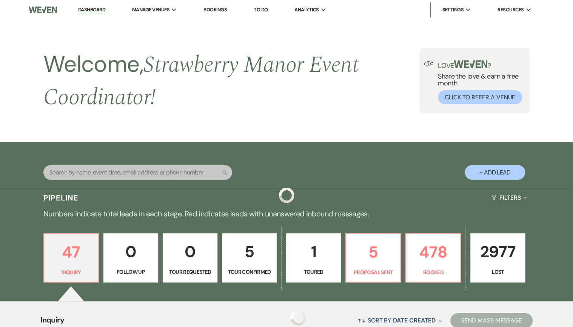
scroll to position [272, 0]
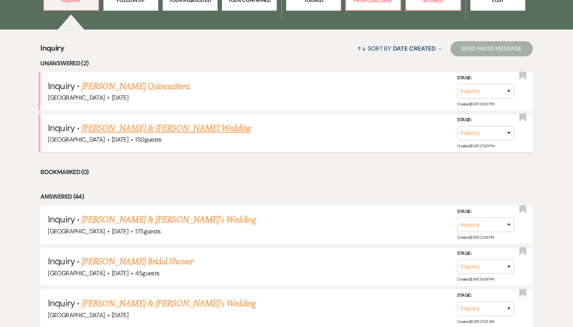
click at [192, 128] on link "[PERSON_NAME] & [PERSON_NAME] Wedding" at bounding box center [165, 128] width 169 height 14
select select "5"
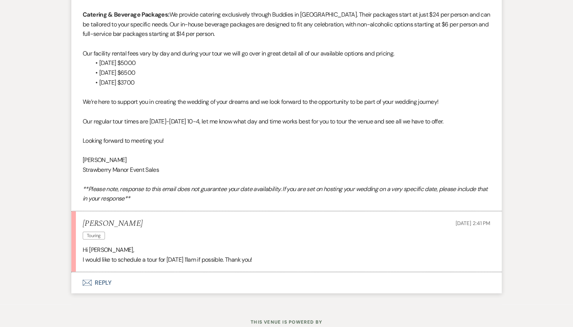
scroll to position [665, 0]
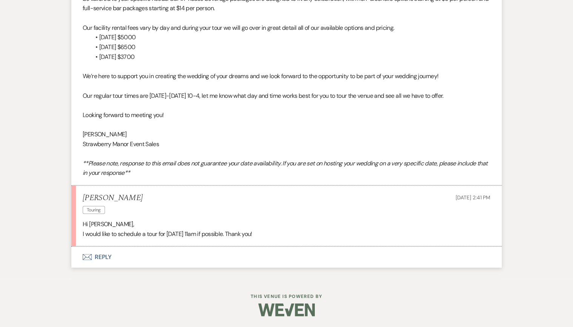
click at [99, 258] on button "Envelope Reply" at bounding box center [286, 256] width 430 height 21
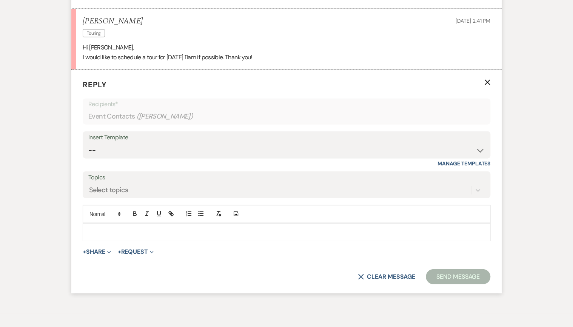
scroll to position [859, 0]
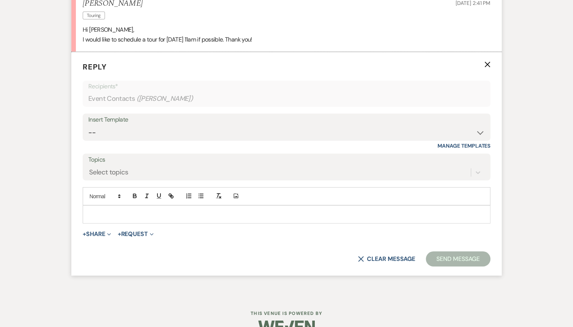
click at [116, 216] on p at bounding box center [286, 214] width 395 height 8
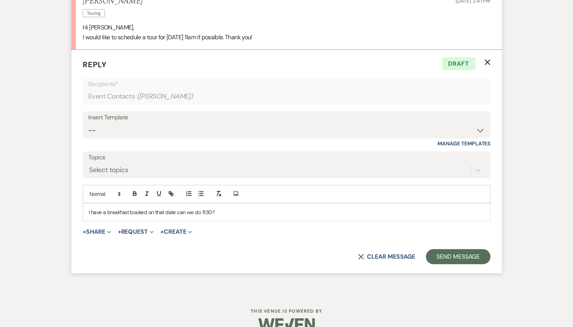
scroll to position [875, 0]
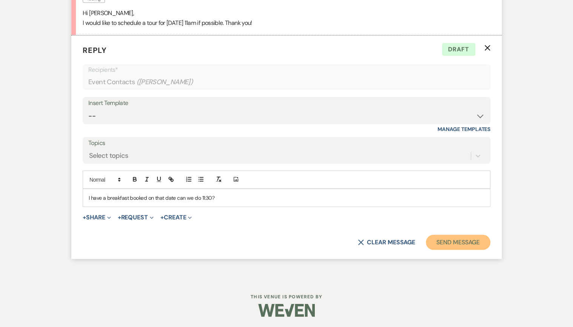
click at [458, 243] on button "Send Message" at bounding box center [458, 242] width 65 height 15
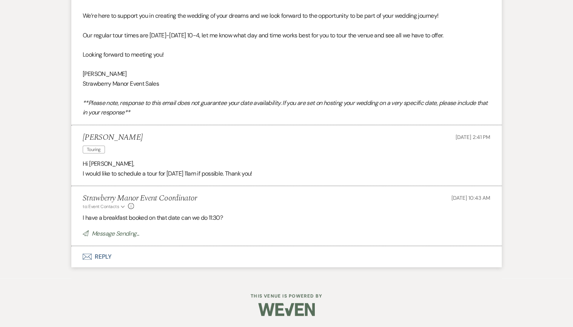
scroll to position [709, 0]
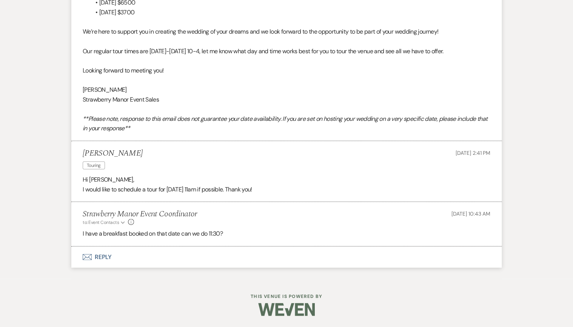
click at [456, 241] on li "Strawberry Manor Event Coordinator to: Event Contacts Expand Info [DATE] 10:43 …" at bounding box center [286, 223] width 430 height 44
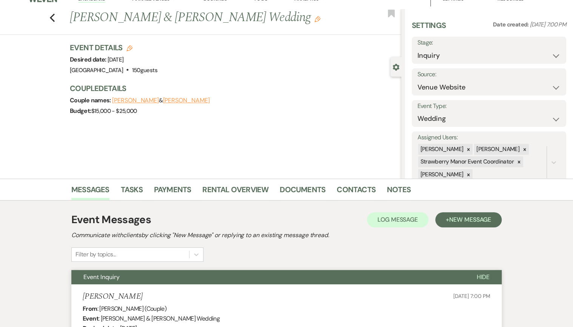
scroll to position [0, 0]
